Goal: Communication & Community: Connect with others

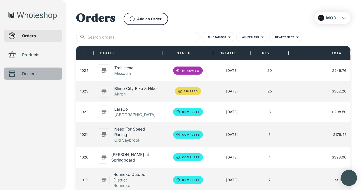
click at [41, 73] on span "Dealers" at bounding box center [40, 73] width 36 height 6
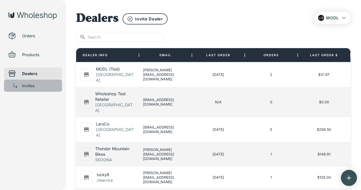
click at [32, 86] on span "Invites" at bounding box center [40, 86] width 36 height 6
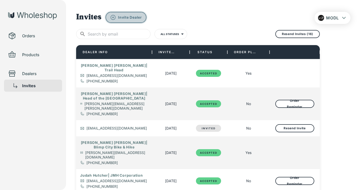
click at [137, 17] on p "Invite Dealer" at bounding box center [130, 17] width 24 height 5
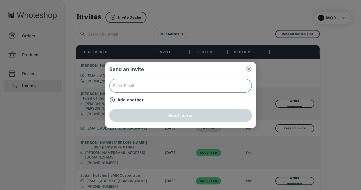
click at [155, 86] on input "text" at bounding box center [180, 85] width 143 height 14
paste input "[EMAIL_ADDRESS][DOMAIN_NAME]"
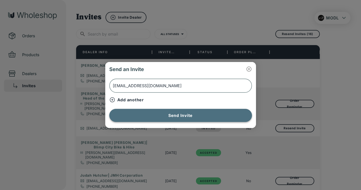
type input "[EMAIL_ADDRESS][DOMAIN_NAME]"
click at [144, 116] on button "Send Invite" at bounding box center [180, 115] width 143 height 13
